Goal: Task Accomplishment & Management: Manage account settings

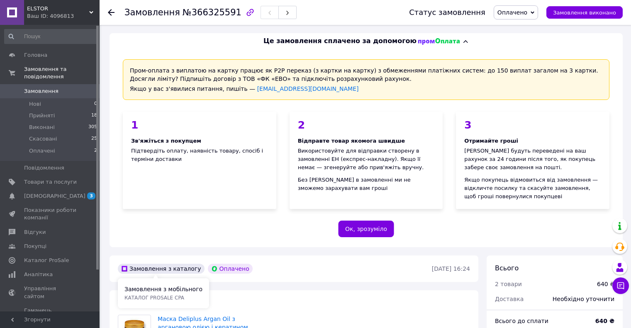
scroll to position [193, 0]
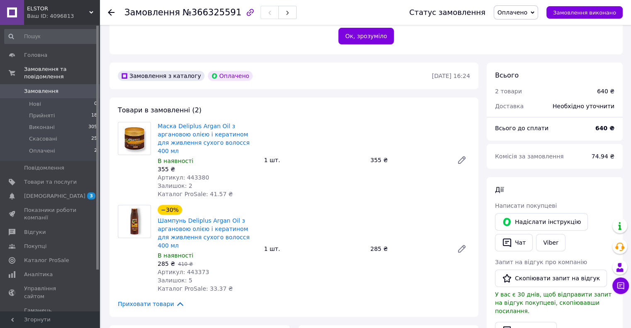
click at [44, 88] on span "Замовлення" at bounding box center [41, 91] width 34 height 7
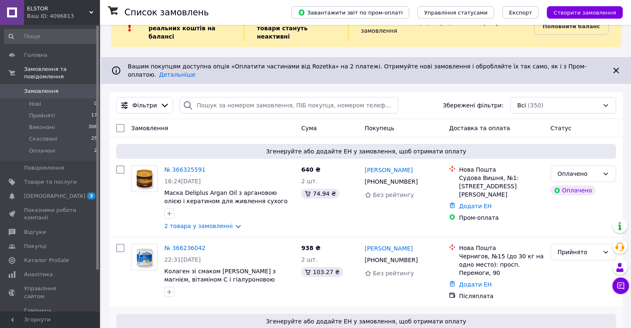
scroll to position [41, 0]
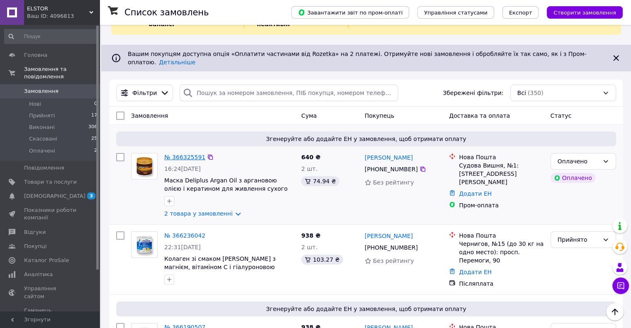
click at [189, 154] on link "№ 366325591" at bounding box center [184, 157] width 41 height 7
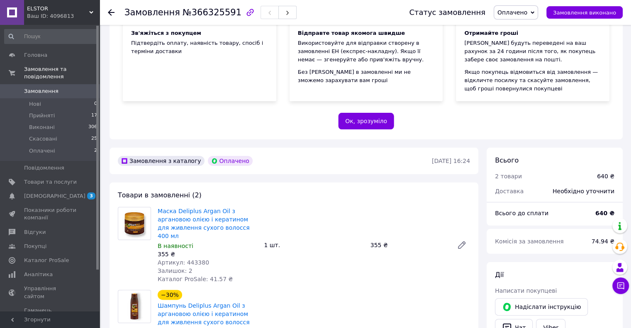
scroll to position [166, 0]
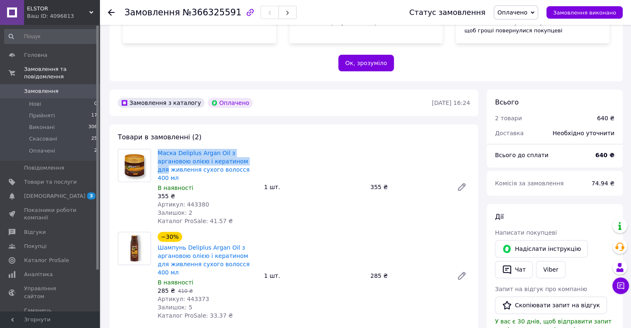
drag, startPoint x: 256, startPoint y: 160, endPoint x: 149, endPoint y: 154, distance: 107.6
click at [149, 154] on div "Маска Deliplus Argan Oil з аргановою олією і кератином для живлення сухого воло…" at bounding box center [294, 187] width 359 height 76
copy div "Маска Deliplus Argan Oil з аргановою олією і кератином для"
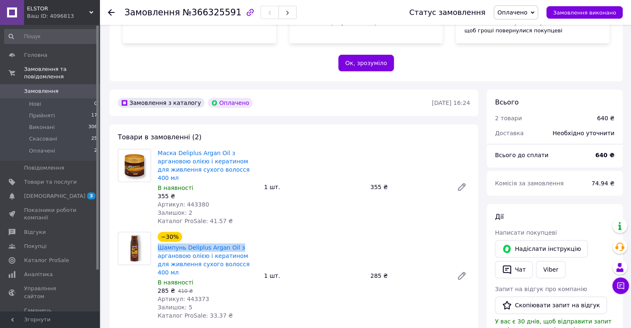
drag, startPoint x: 231, startPoint y: 239, endPoint x: 156, endPoint y: 241, distance: 74.7
click at [156, 241] on div "−30% Шампунь Deliplus Argan Oil з аргановою олією і кератином для живлення сухо…" at bounding box center [207, 275] width 106 height 91
copy link "Шампунь Deliplus Argan Oil з"
click at [523, 11] on span "Оплачено" at bounding box center [513, 12] width 30 height 7
click at [529, 27] on li "Прийнято" at bounding box center [516, 29] width 44 height 12
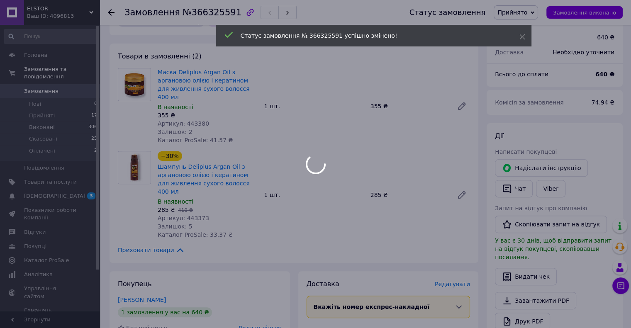
scroll to position [373, 0]
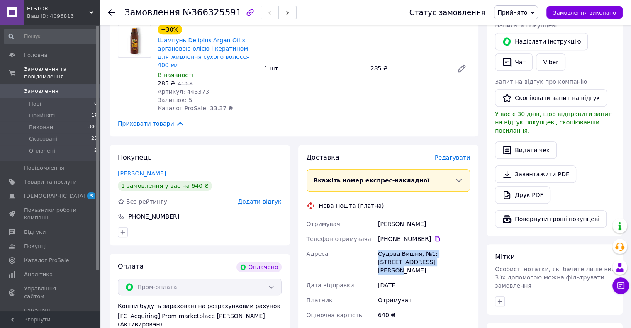
drag, startPoint x: 416, startPoint y: 244, endPoint x: 378, endPoint y: 235, distance: 39.2
click at [378, 246] on div "Судова Вишня, №1: [STREET_ADDRESS][PERSON_NAME]" at bounding box center [423, 262] width 95 height 32
copy div "Судова Вишня, №1: [STREET_ADDRESS][PERSON_NAME]"
click at [435, 237] on icon at bounding box center [437, 239] width 5 height 5
click at [80, 88] on span "0" at bounding box center [88, 91] width 23 height 7
